Goal: Information Seeking & Learning: Learn about a topic

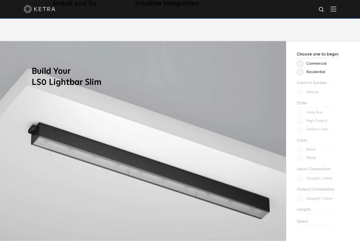
scroll to position [444, 0]
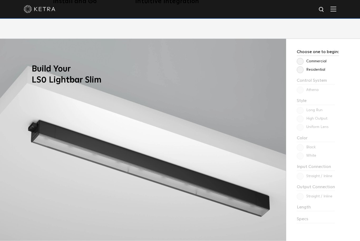
click at [300, 72] on label "Residential" at bounding box center [310, 70] width 28 height 4
click at [0, 0] on input "Residential" at bounding box center [0, 0] width 0 height 0
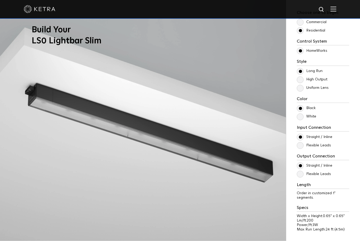
scroll to position [484, 0]
click at [349, 91] on div "Choose one to begin: Commercial Residential Control System Athena HomeWorks Sty…" at bounding box center [323, 123] width 74 height 248
click at [328, 90] on label "Uniform Lens" at bounding box center [312, 88] width 32 height 4
click at [0, 0] on input "Uniform Lens" at bounding box center [0, 0] width 0 height 0
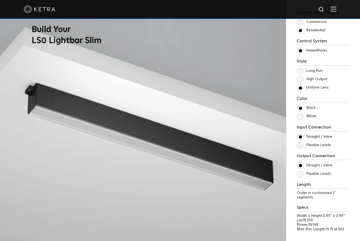
click at [327, 74] on p "Long Run" at bounding box center [322, 71] width 52 height 6
click at [325, 74] on p "Long Run" at bounding box center [322, 71] width 52 height 6
click at [305, 84] on div "Style Long Run High Output Uniform Lens" at bounding box center [322, 75] width 52 height 32
click at [304, 73] on label "Long Run" at bounding box center [309, 71] width 26 height 4
click at [0, 0] on input "Long Run" at bounding box center [0, 0] width 0 height 0
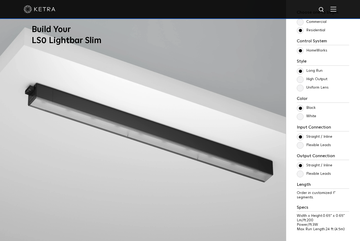
click at [302, 90] on label "Uniform Lens" at bounding box center [312, 88] width 32 height 4
click at [0, 0] on input "Uniform Lens" at bounding box center [0, 0] width 0 height 0
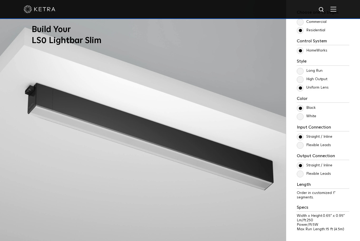
click at [300, 82] on label "High Output" at bounding box center [311, 79] width 31 height 4
click at [0, 0] on input "High Output" at bounding box center [0, 0] width 0 height 0
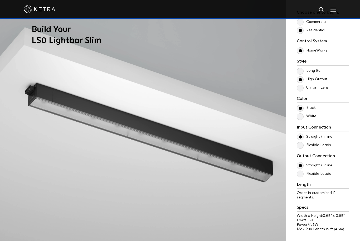
click at [303, 73] on label "Long Run" at bounding box center [309, 71] width 26 height 4
click at [0, 0] on input "Long Run" at bounding box center [0, 0] width 0 height 0
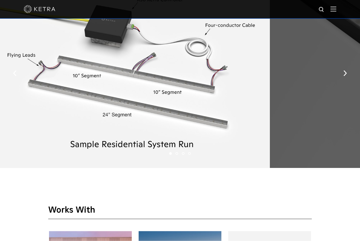
scroll to position [751, 0]
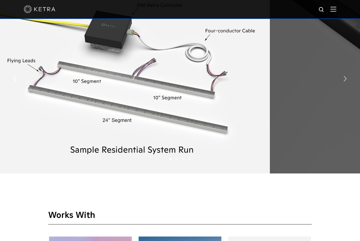
click at [343, 88] on button "button" at bounding box center [344, 79] width 11 height 18
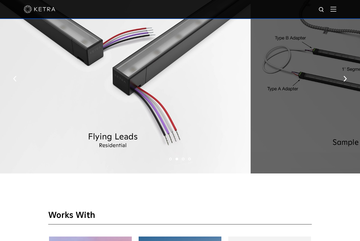
click at [343, 88] on button "button" at bounding box center [344, 79] width 11 height 18
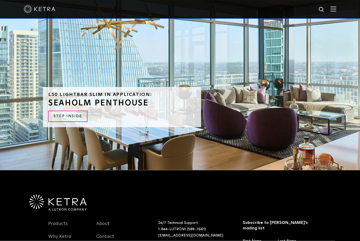
scroll to position [1255, 0]
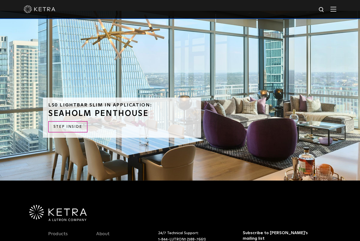
click at [322, 102] on div "LS0 Lightbar Slim in Application: SEAHOLM PENTHOUSE STEP INSIDE" at bounding box center [180, 96] width 360 height 170
click at [324, 100] on div "LS0 Lightbar Slim in Application: SEAHOLM PENTHOUSE STEP INSIDE" at bounding box center [180, 96] width 360 height 170
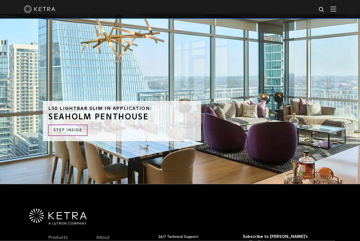
scroll to position [1248, 0]
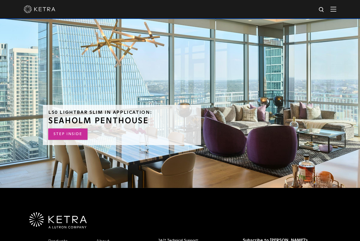
click at [68, 140] on link "STEP INSIDE" at bounding box center [67, 134] width 39 height 11
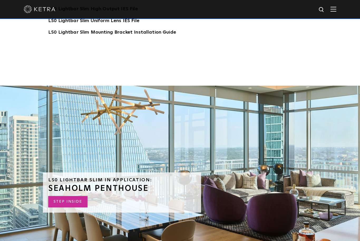
scroll to position [1165, 0]
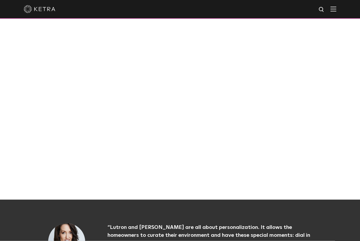
scroll to position [377, 0]
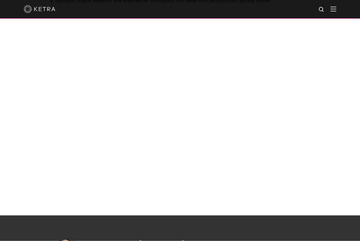
click at [40, 177] on div at bounding box center [180, 114] width 360 height 203
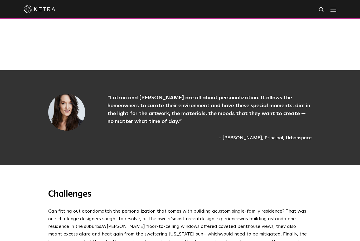
scroll to position [480, 0]
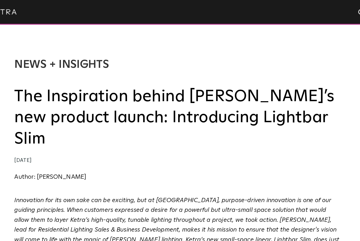
scroll to position [1, 0]
